Goal: Transaction & Acquisition: Purchase product/service

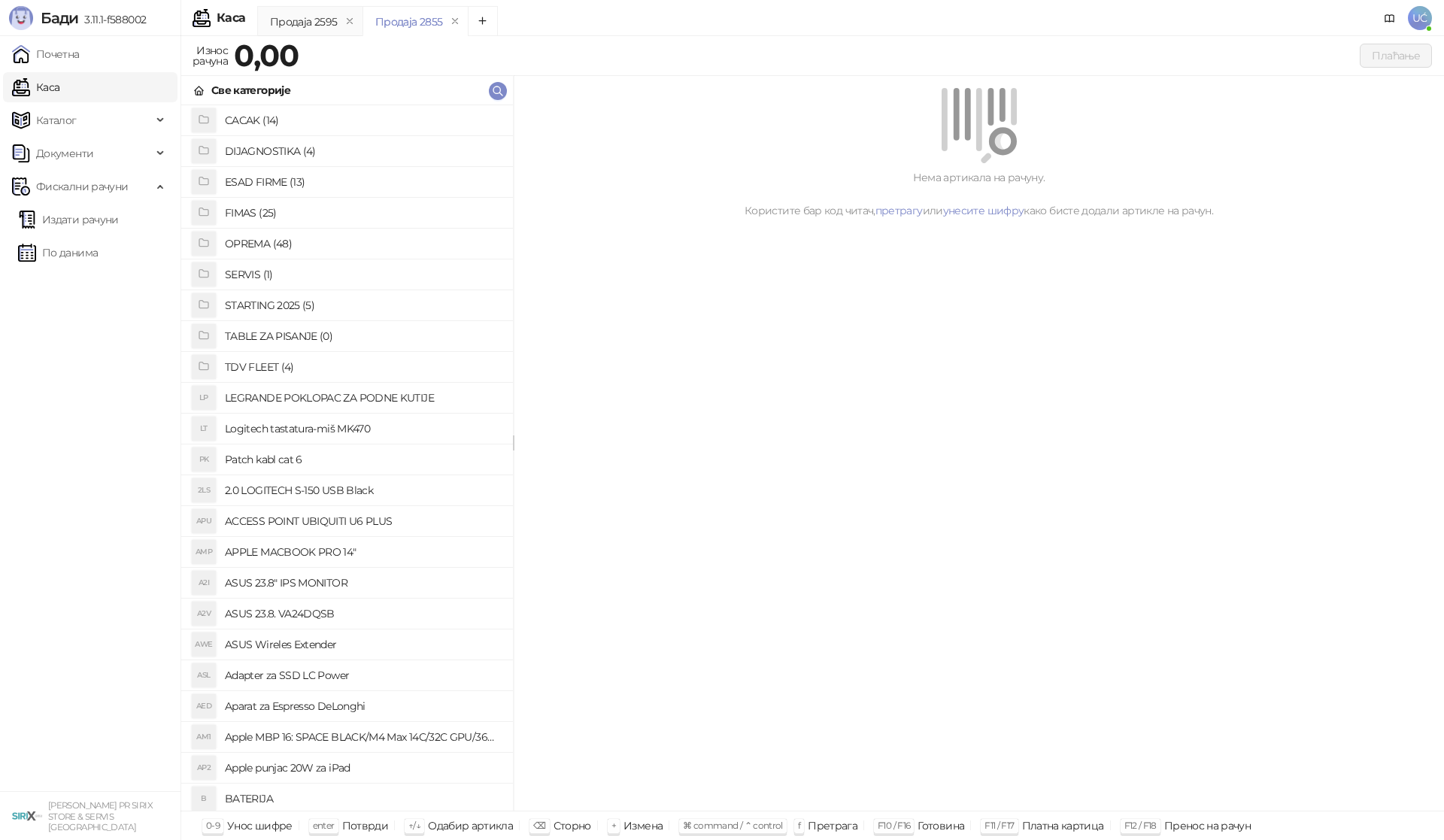
click at [267, 244] on h4 "OPREMA (48)" at bounding box center [362, 243] width 276 height 24
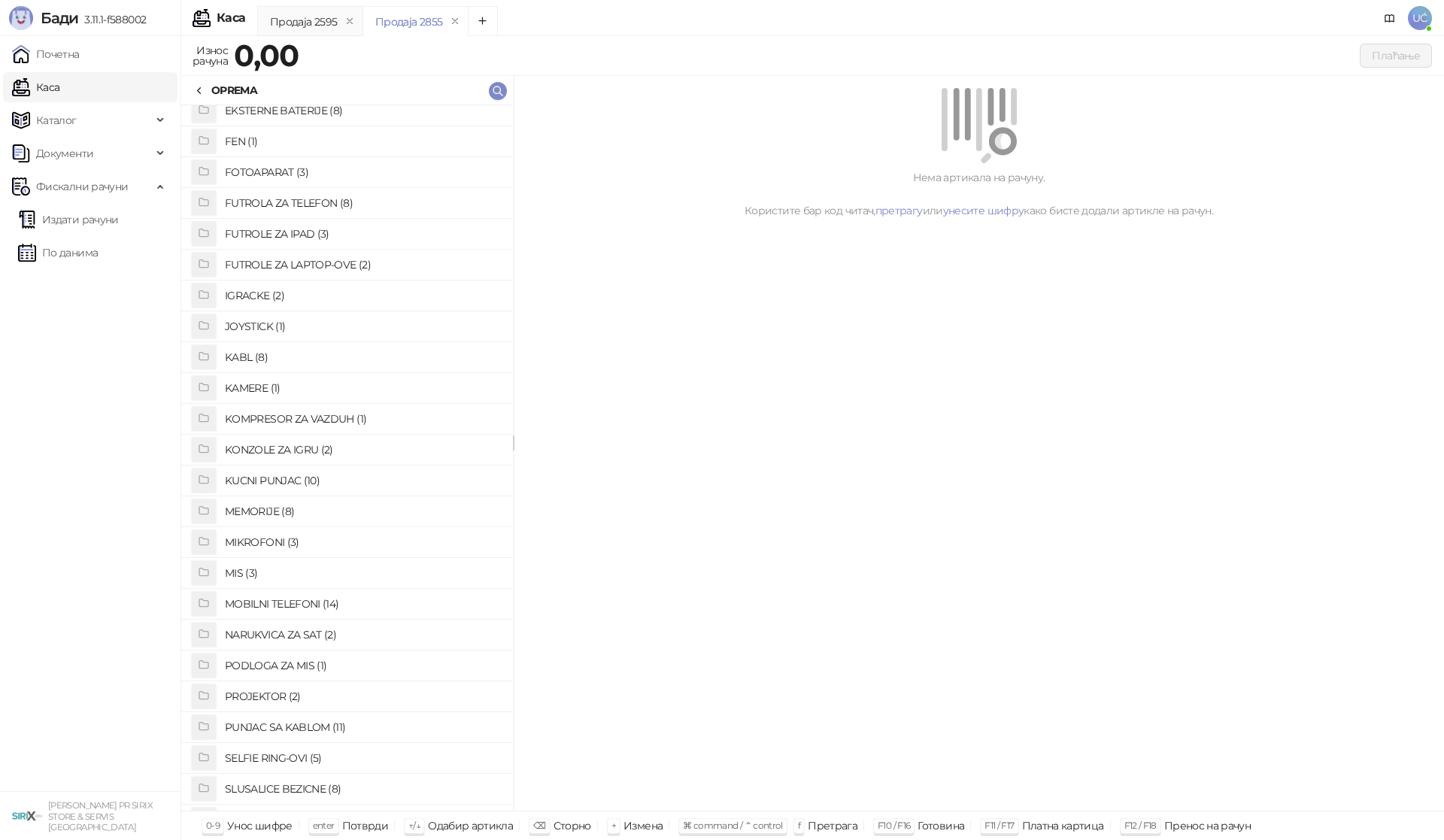
scroll to position [150, 0]
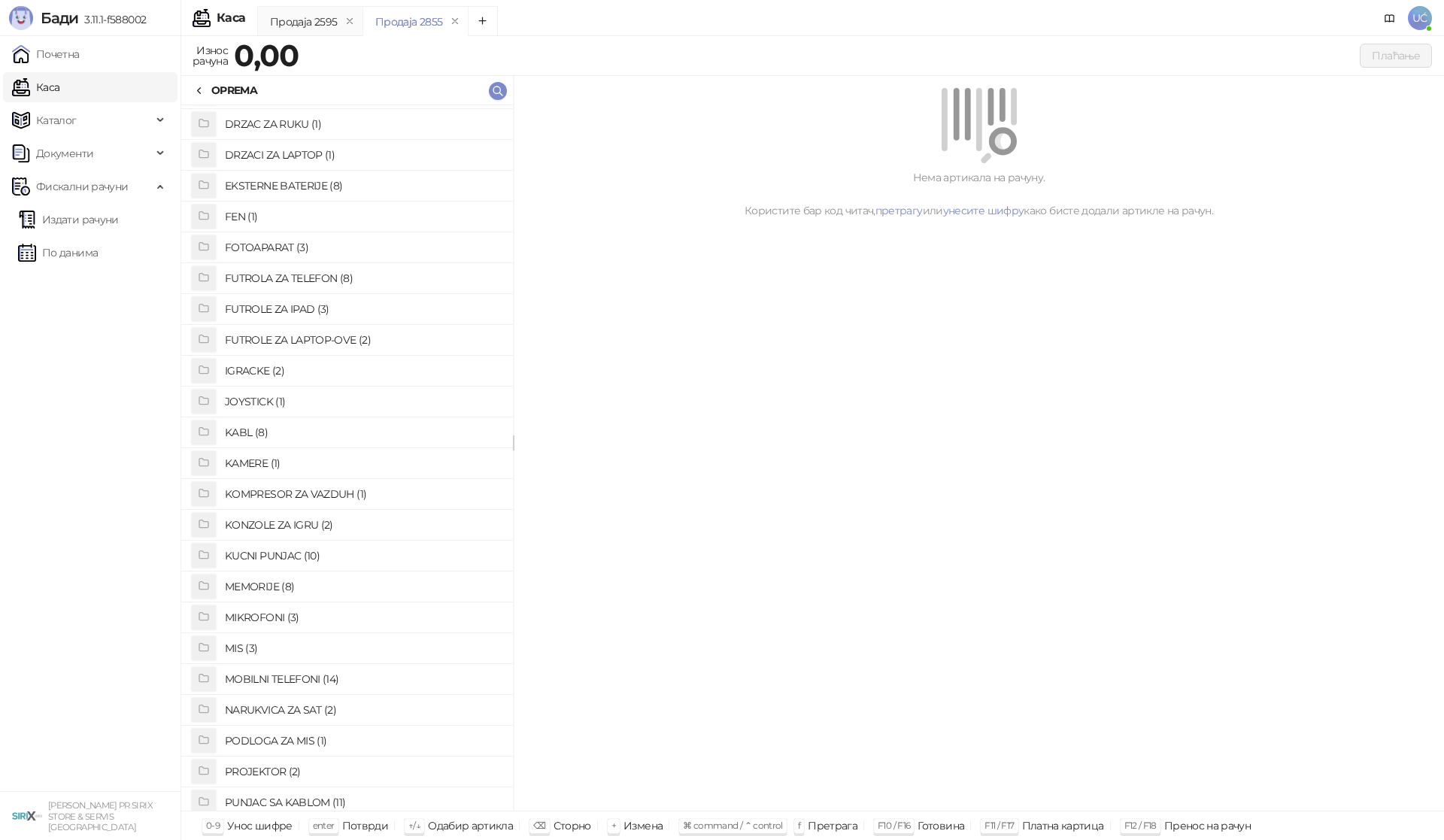
click at [331, 280] on h4 "FUTROLA ZA TELEFON (8)" at bounding box center [362, 278] width 276 height 24
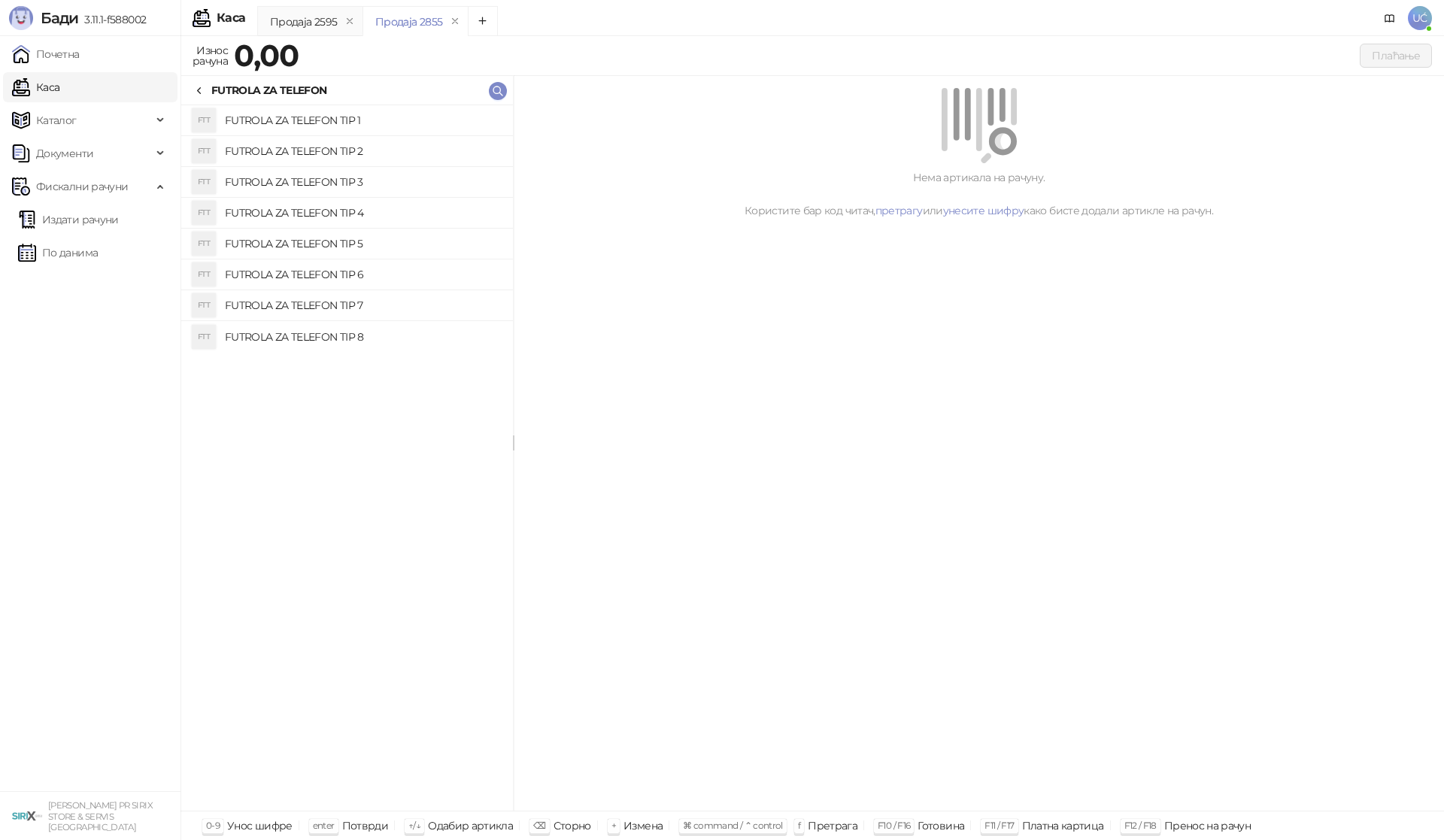
click at [350, 153] on h4 "FUTROLA ZA TELEFON TIP 2" at bounding box center [362, 150] width 276 height 24
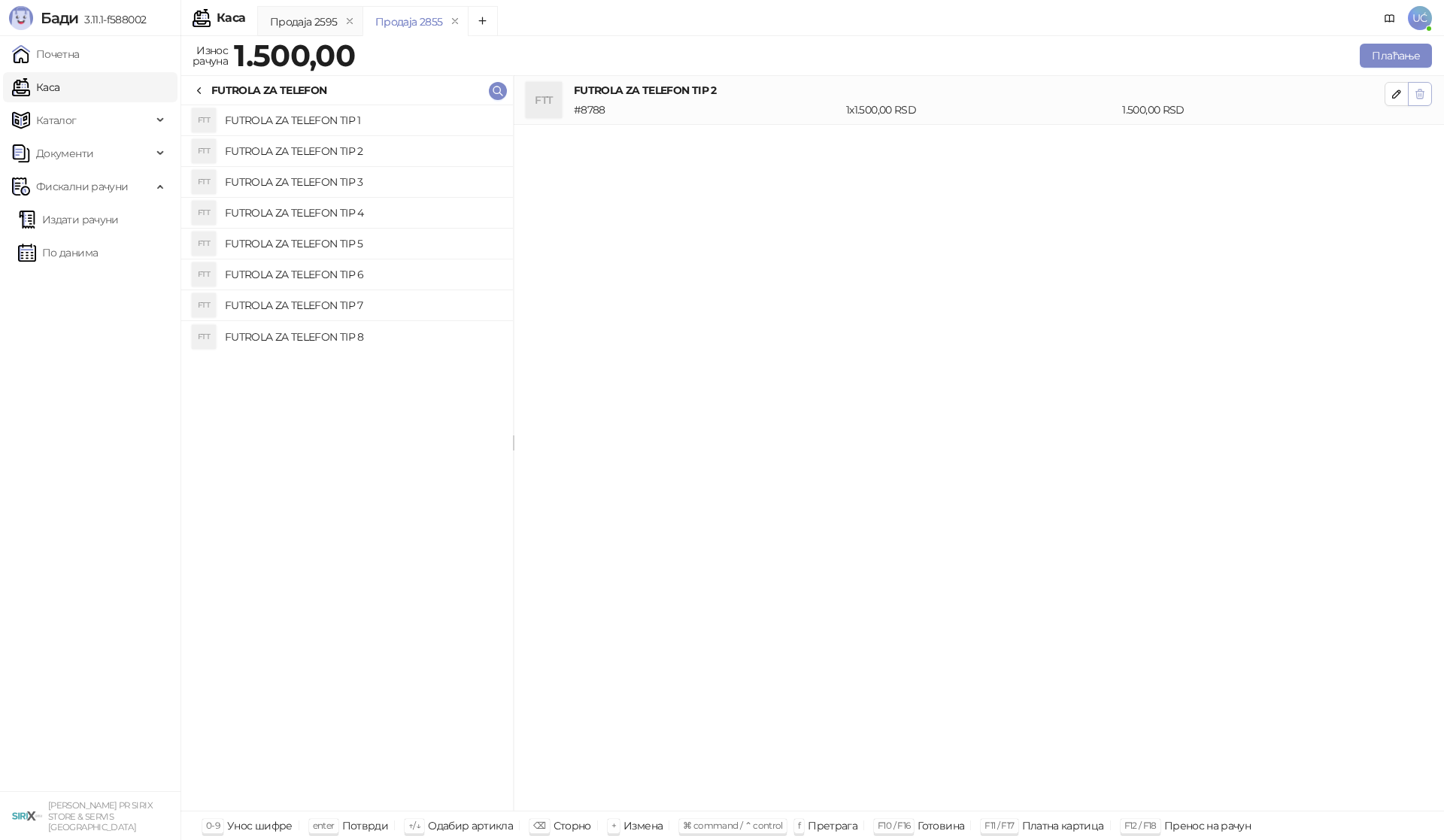
click at [1416, 97] on icon "button" at bounding box center [1419, 93] width 12 height 12
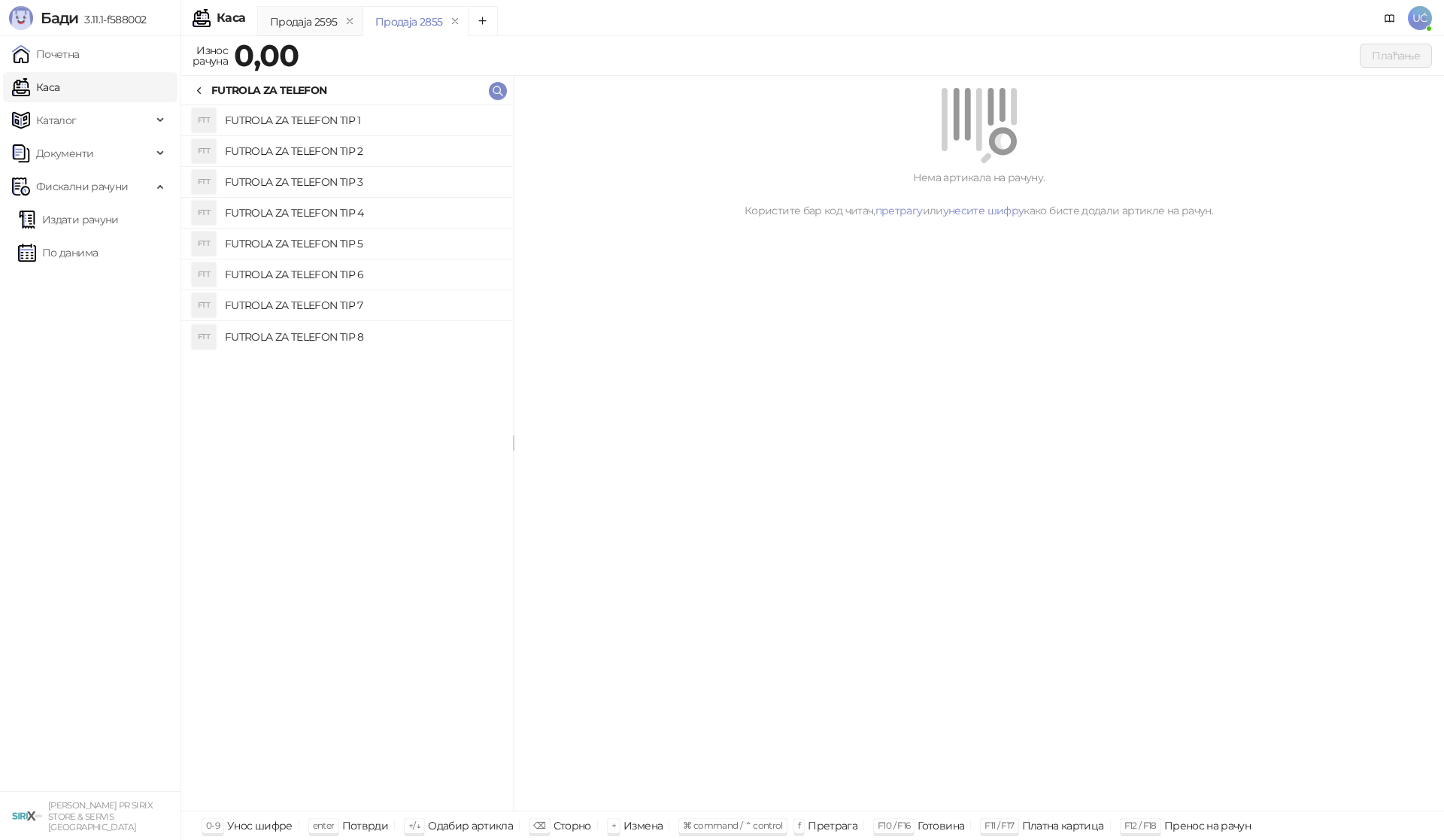
drag, startPoint x: 411, startPoint y: 181, endPoint x: 433, endPoint y: 174, distance: 23.1
click at [411, 180] on h4 "FUTROLA ZA TELEFON TIP 3" at bounding box center [362, 182] width 276 height 24
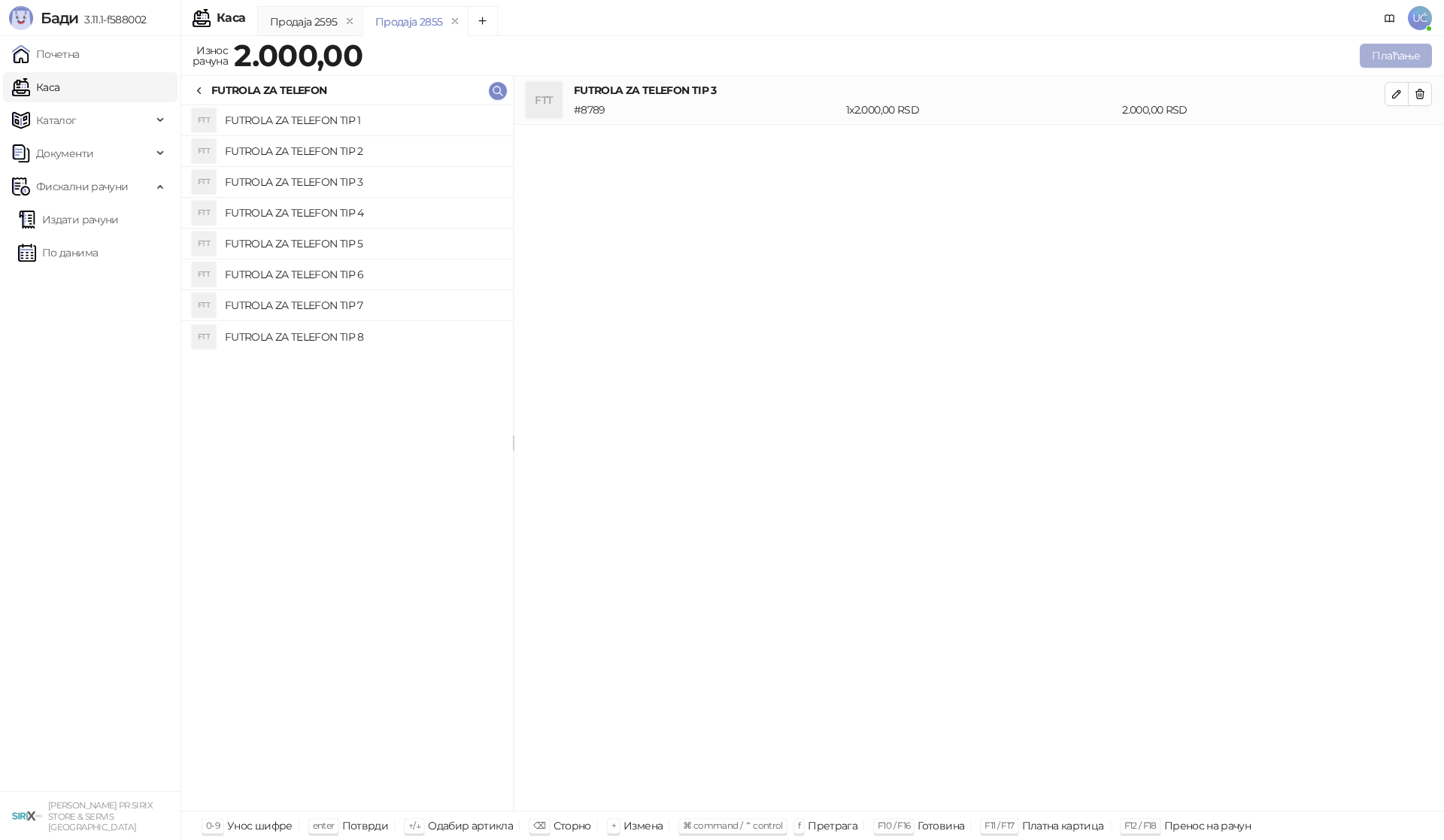
click at [1376, 55] on button "Плаћање" at bounding box center [1395, 55] width 72 height 24
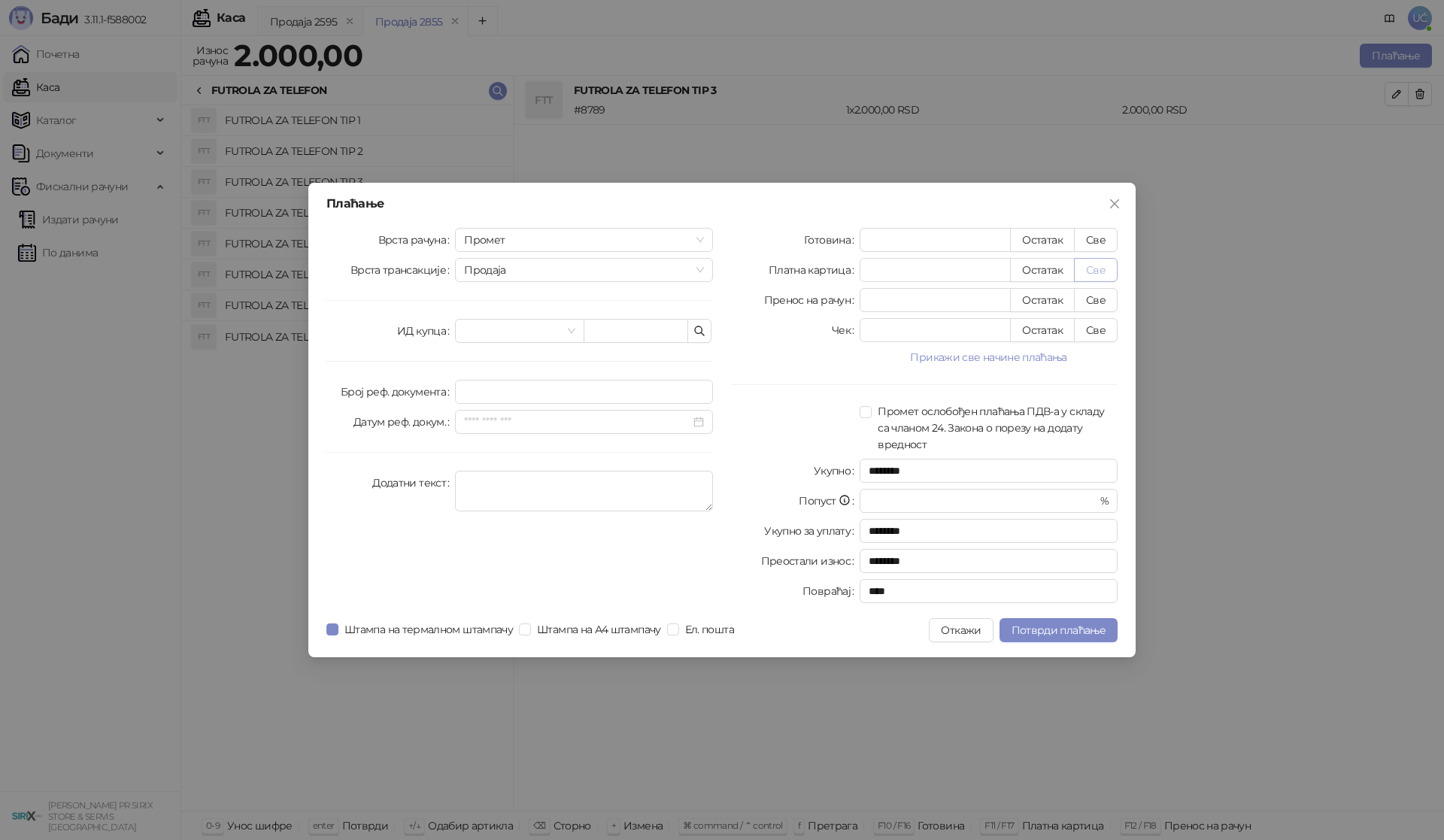
click at [1088, 271] on button "Све" at bounding box center [1096, 269] width 44 height 24
type input "****"
click at [1074, 626] on span "Потврди плаћање" at bounding box center [1058, 630] width 94 height 13
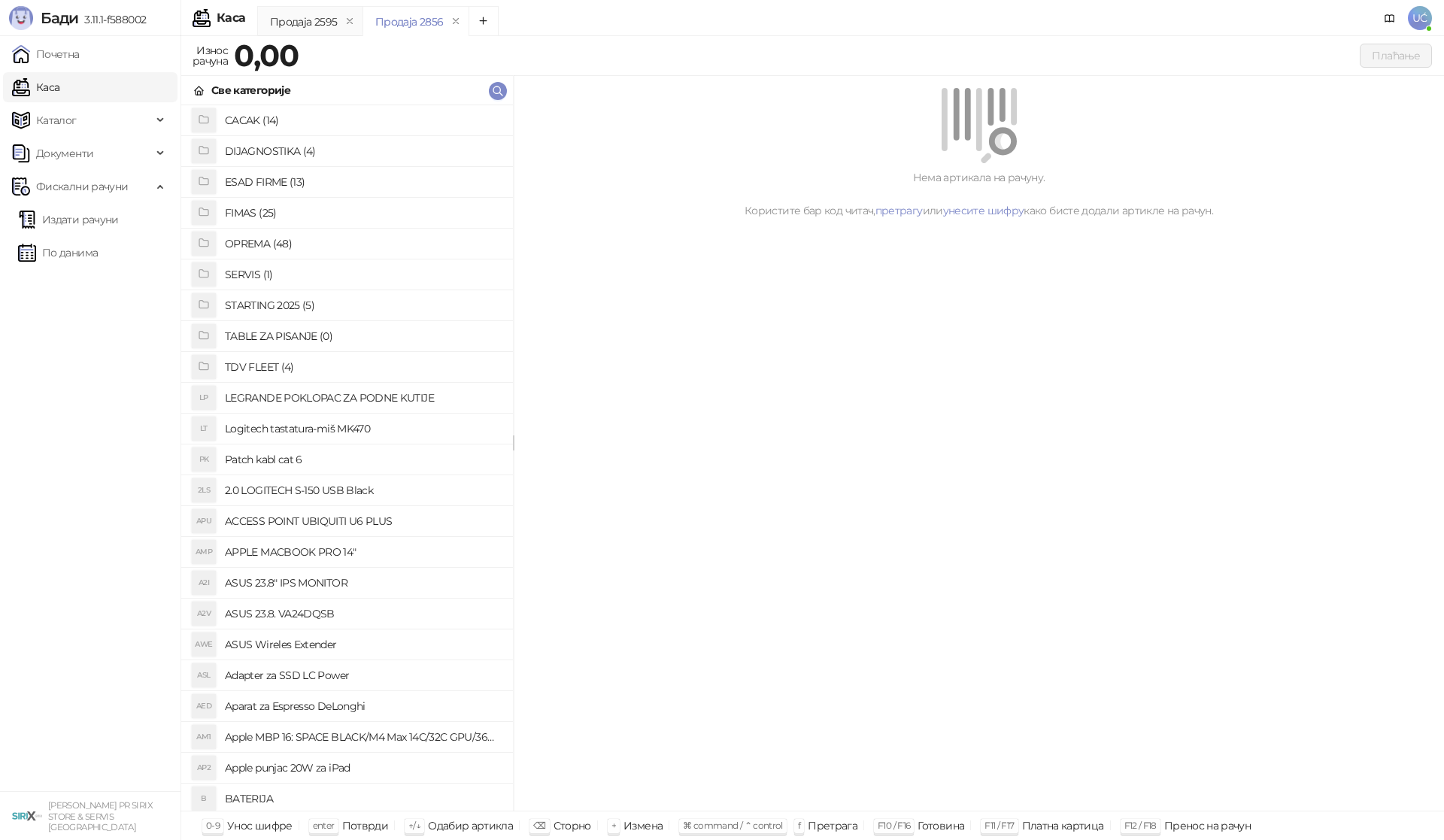
click at [293, 248] on h4 "OPREMA (48)" at bounding box center [362, 243] width 276 height 24
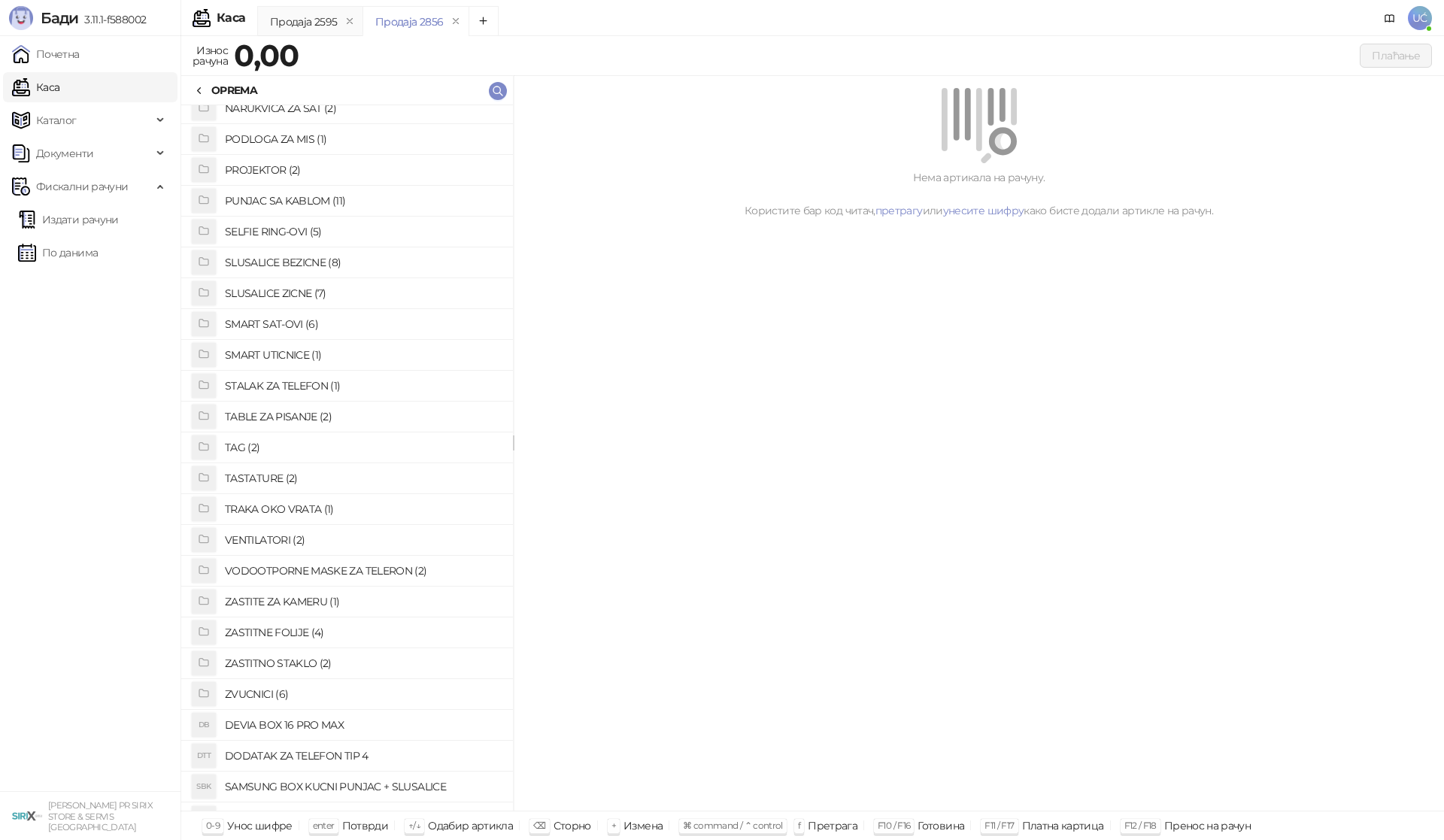
scroll to position [774, 0]
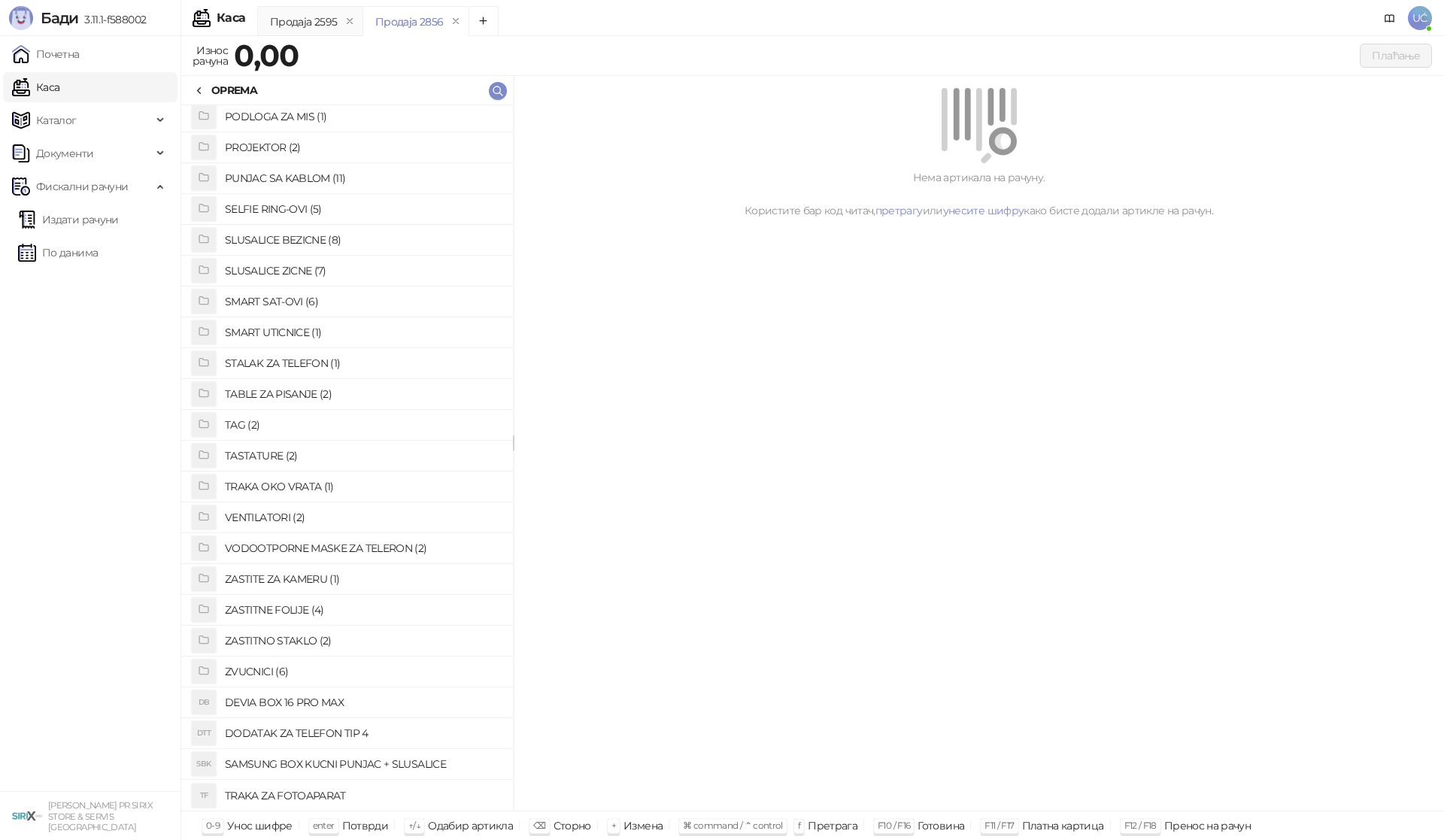
click at [313, 636] on h4 "ZASTITNO STAKLO (2)" at bounding box center [362, 640] width 276 height 24
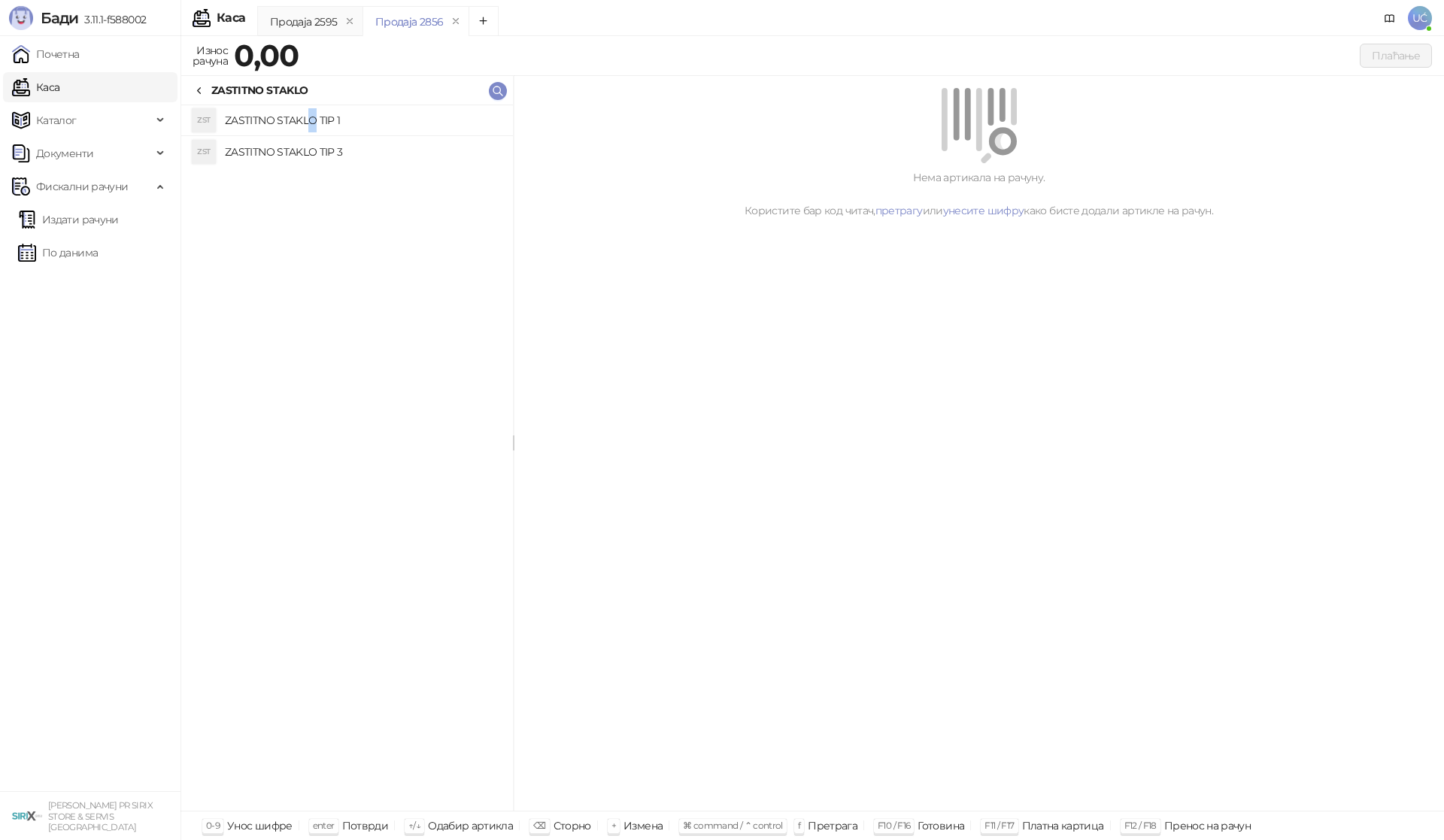
drag, startPoint x: 311, startPoint y: 120, endPoint x: 278, endPoint y: 129, distance: 34.2
click at [312, 120] on h4 "ZASTITNO STAKLO TIP 1" at bounding box center [362, 120] width 276 height 24
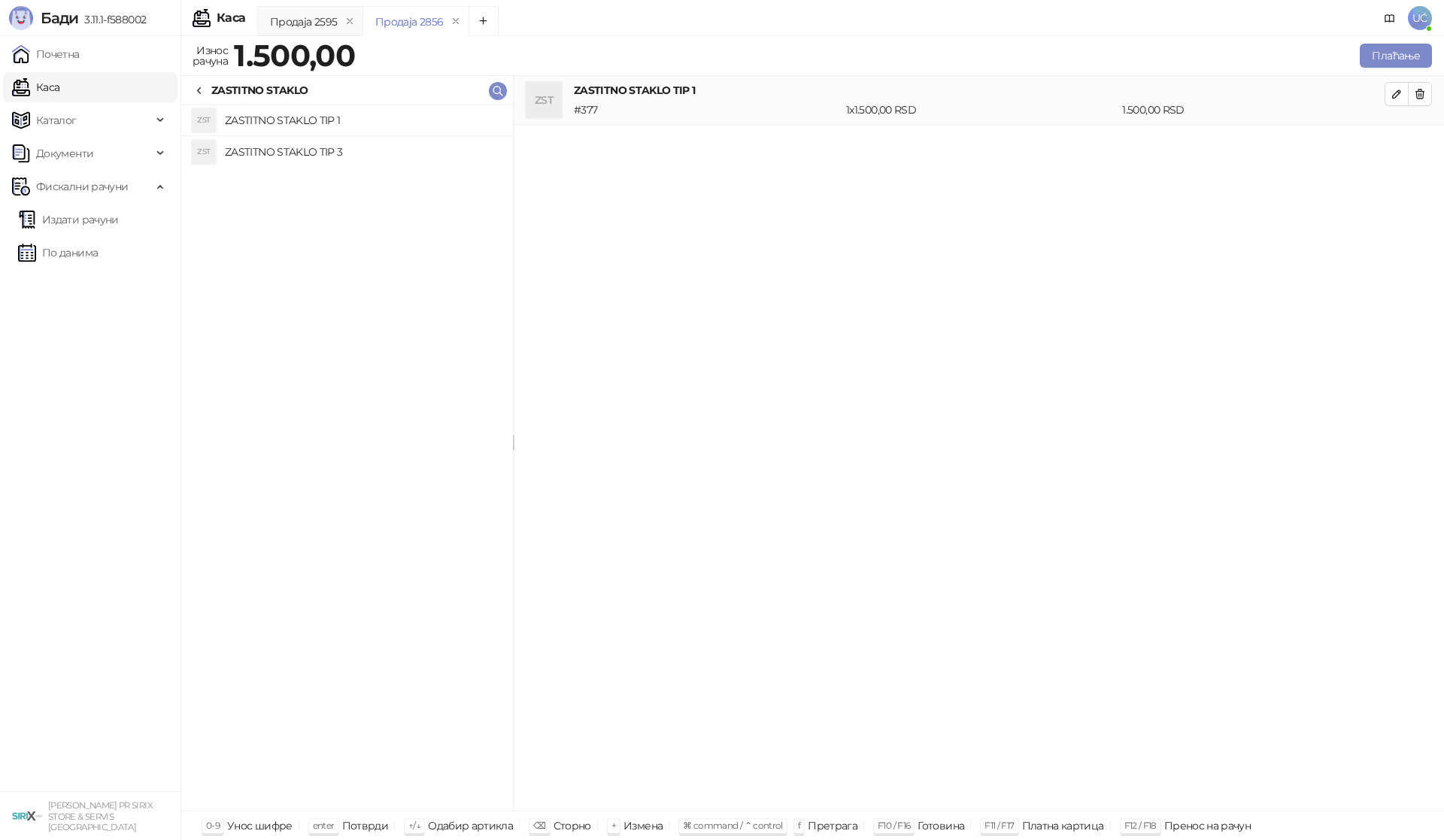
click at [198, 91] on icon at bounding box center [199, 90] width 12 height 12
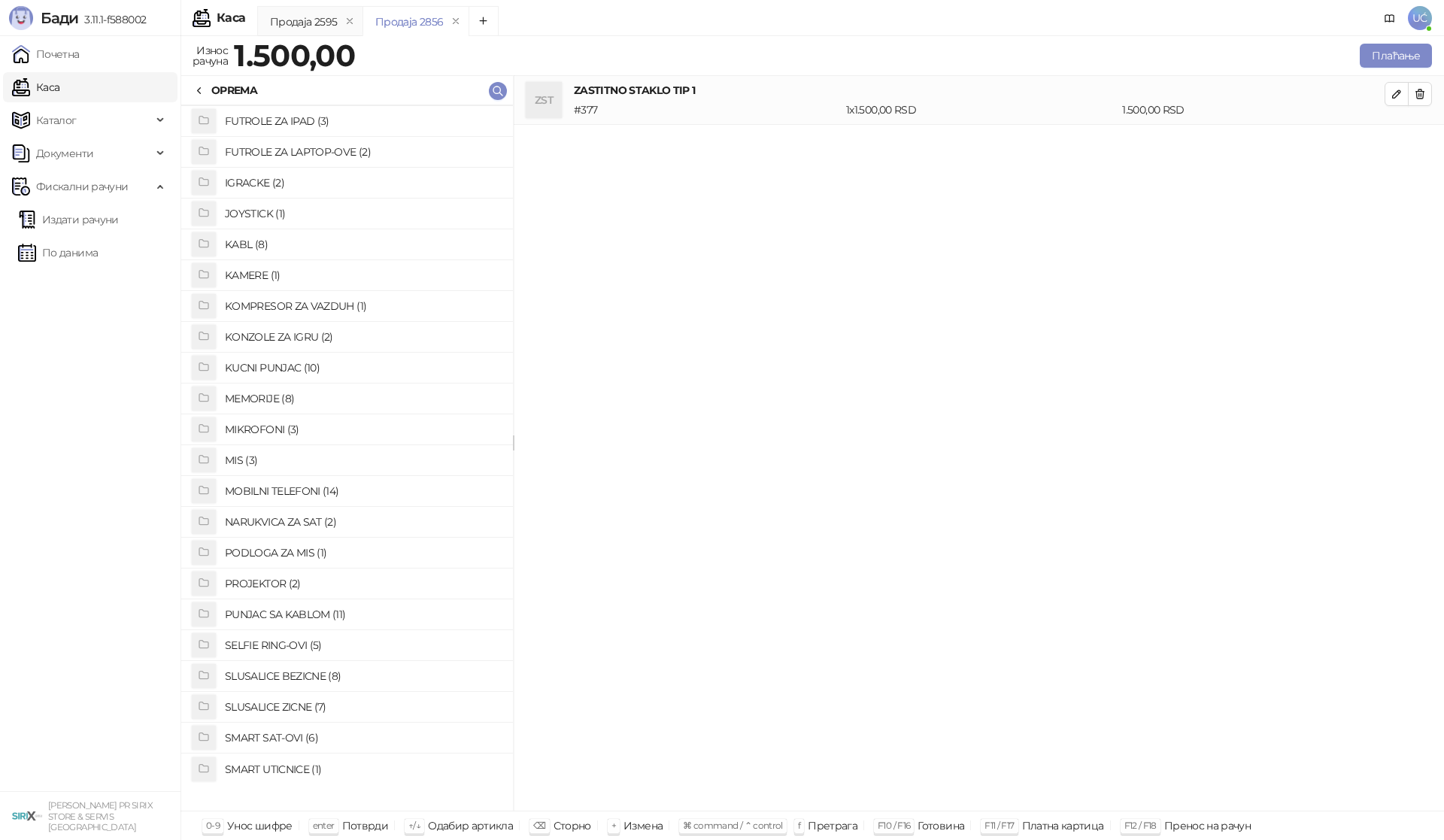
scroll to position [248, 0]
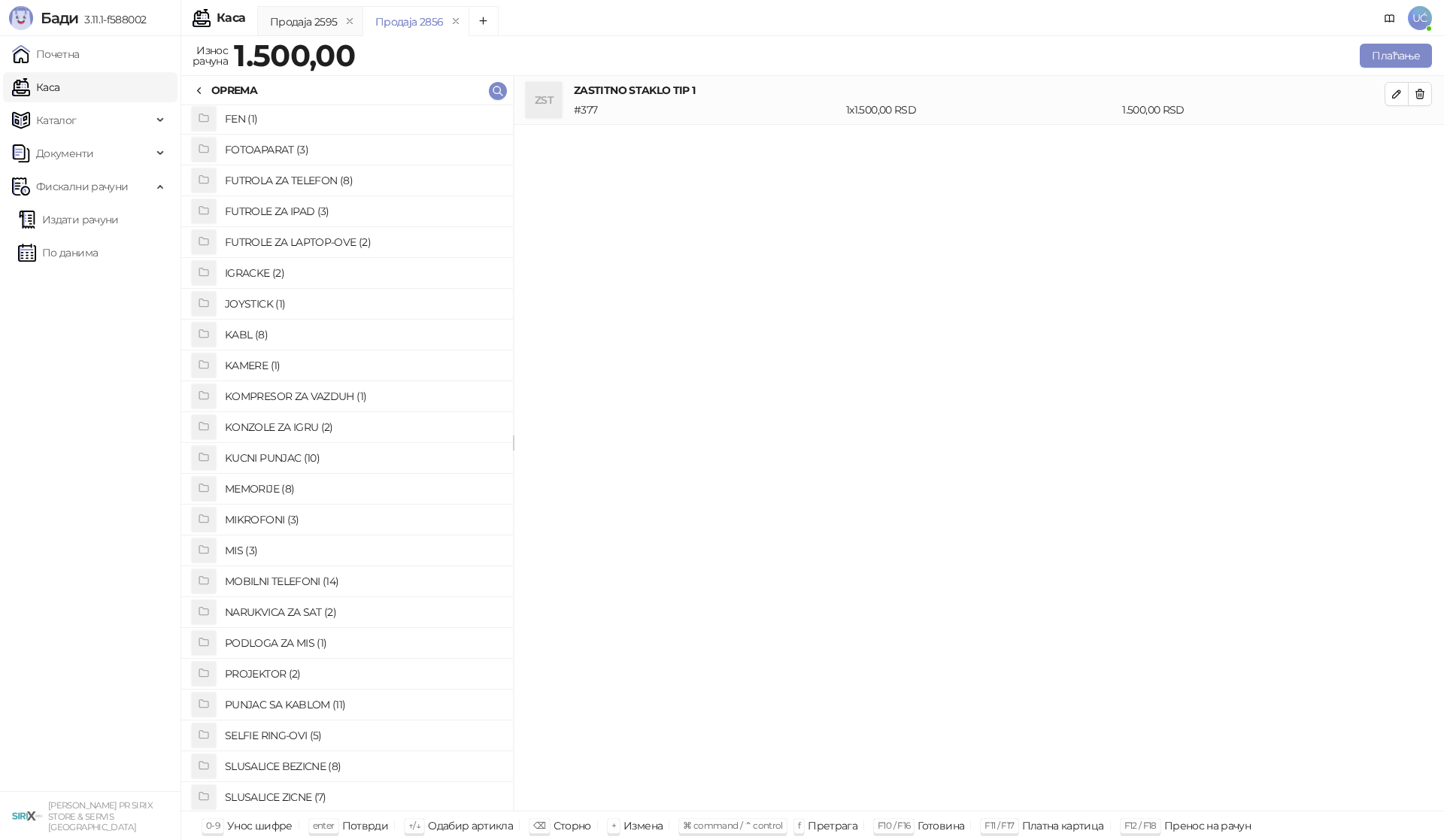
click at [310, 182] on h4 "FUTROLA ZA TELEFON (8)" at bounding box center [362, 180] width 276 height 24
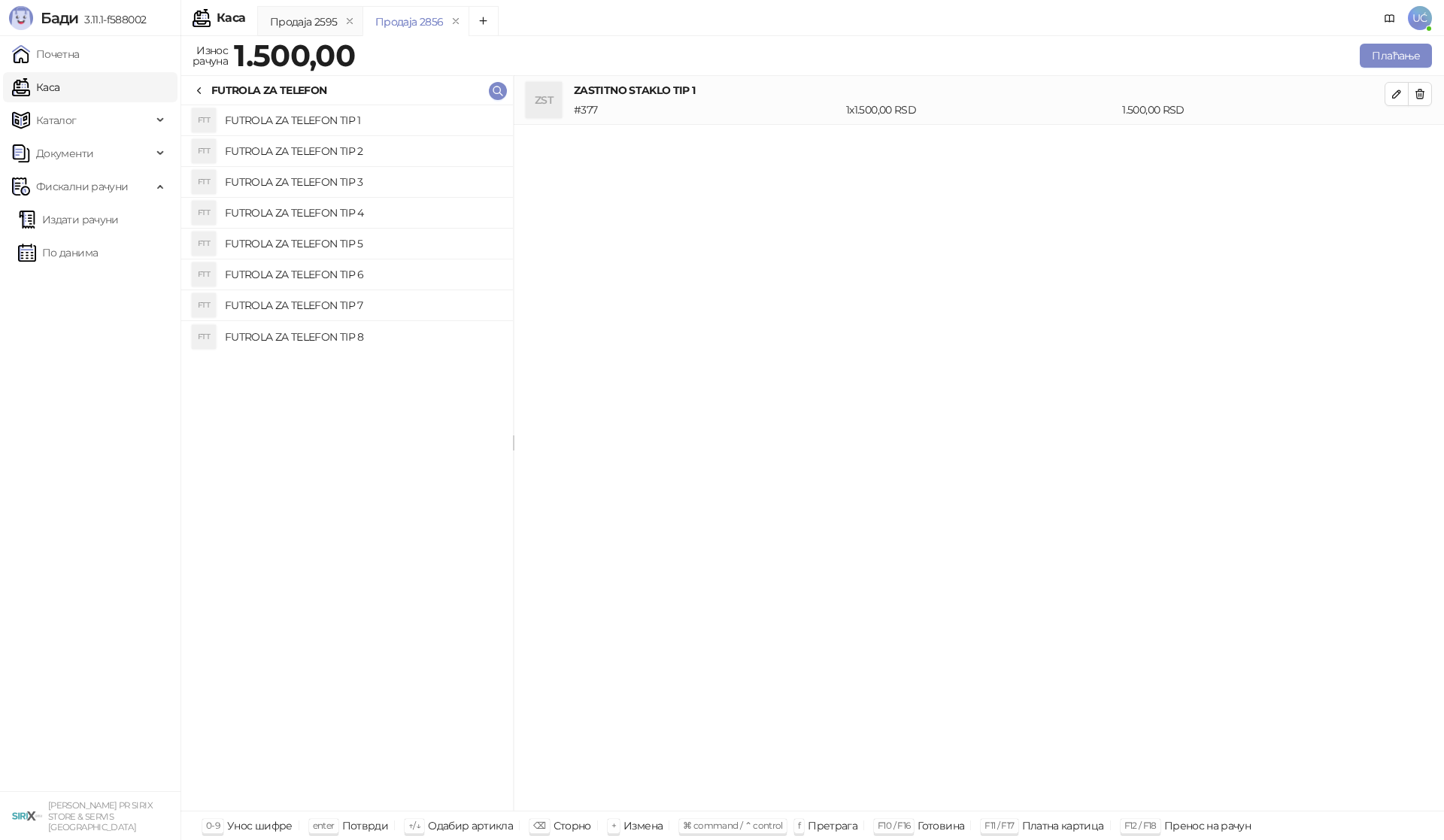
click at [328, 151] on h4 "FUTROLA ZA TELEFON TIP 2" at bounding box center [362, 150] width 276 height 24
click at [1391, 67] on button "Плаћање" at bounding box center [1395, 55] width 72 height 24
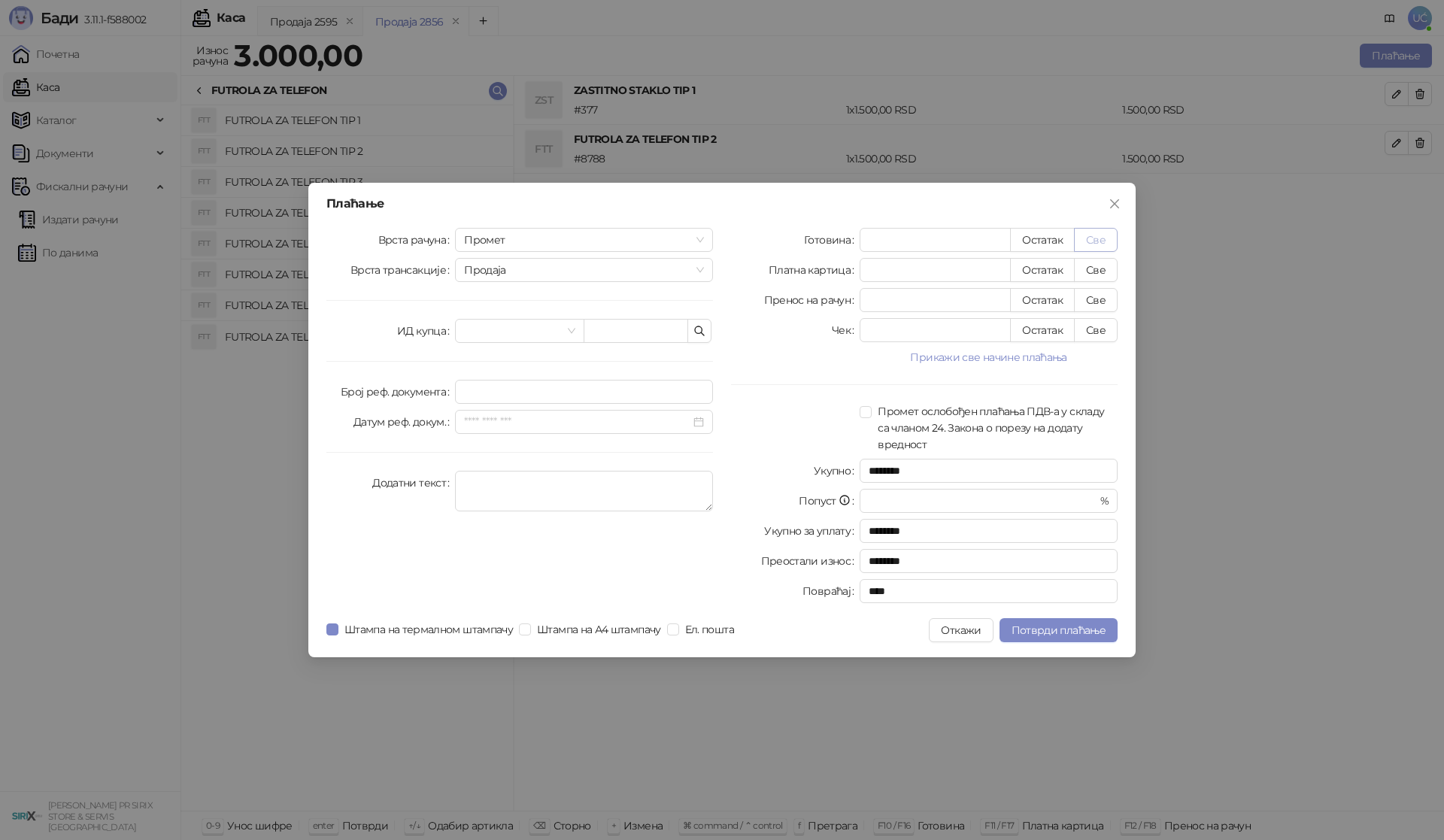
click at [1093, 237] on button "Све" at bounding box center [1096, 240] width 44 height 24
type input "****"
click at [1079, 624] on span "Потврди плаћање" at bounding box center [1058, 630] width 94 height 13
